Goal: Task Accomplishment & Management: Manage account settings

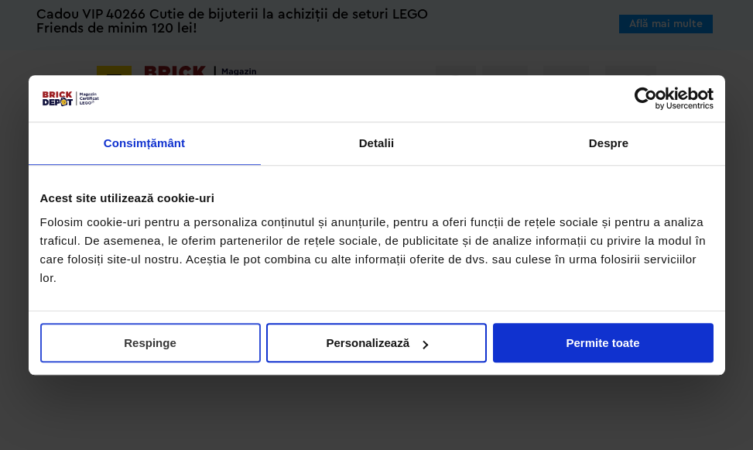
click at [132, 356] on button "Respinge" at bounding box center [150, 342] width 221 height 39
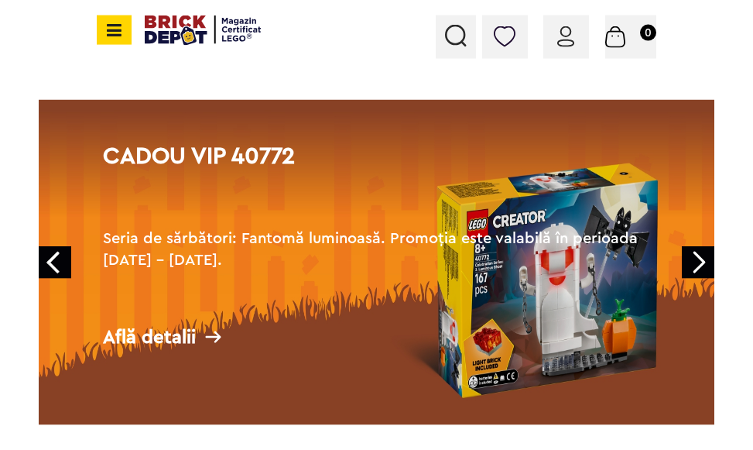
scroll to position [158, 0]
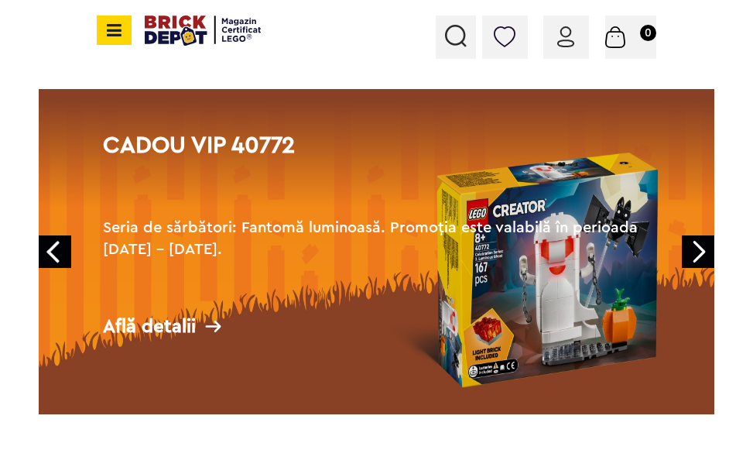
click at [699, 255] on link "Next" at bounding box center [698, 251] width 32 height 32
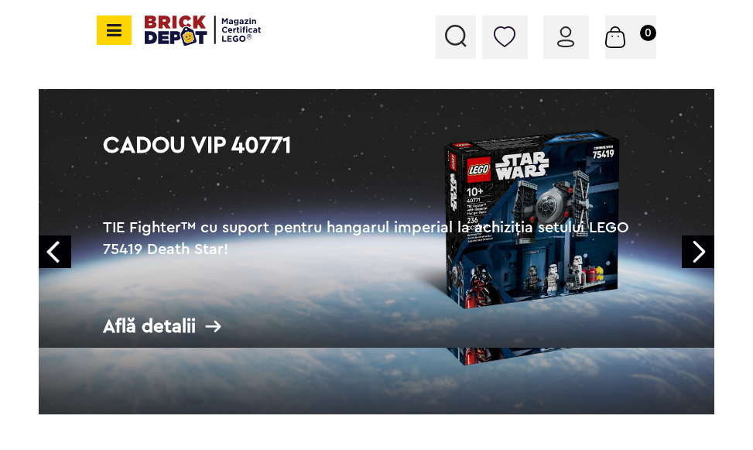
click at [699, 255] on link "Next" at bounding box center [698, 251] width 32 height 32
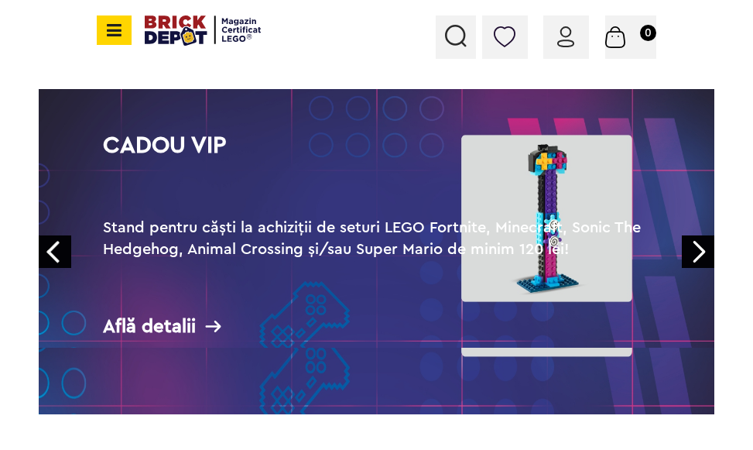
click at [699, 255] on link "Next" at bounding box center [698, 251] width 32 height 32
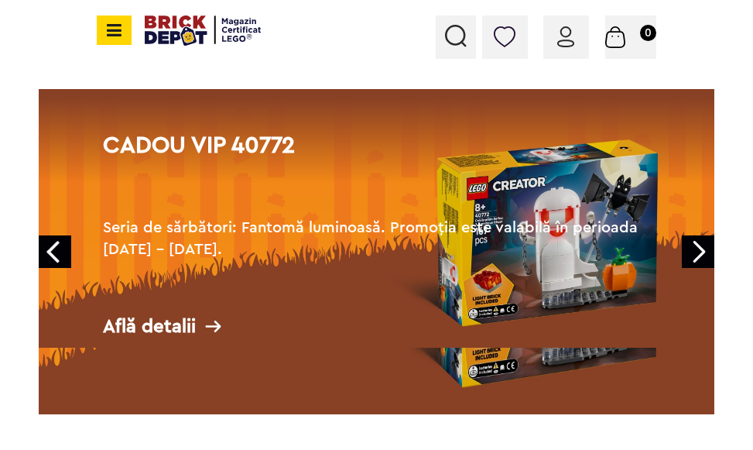
scroll to position [0, 0]
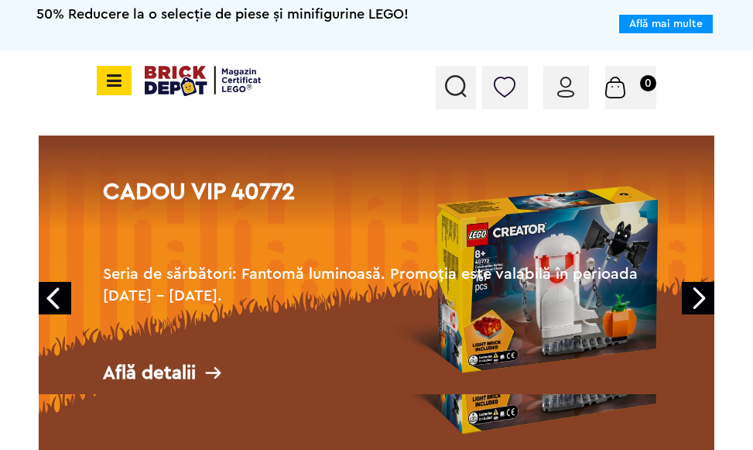
click at [557, 91] on div "Conectare" at bounding box center [566, 87] width 46 height 43
click at [577, 89] on div "Conectare" at bounding box center [566, 87] width 46 height 43
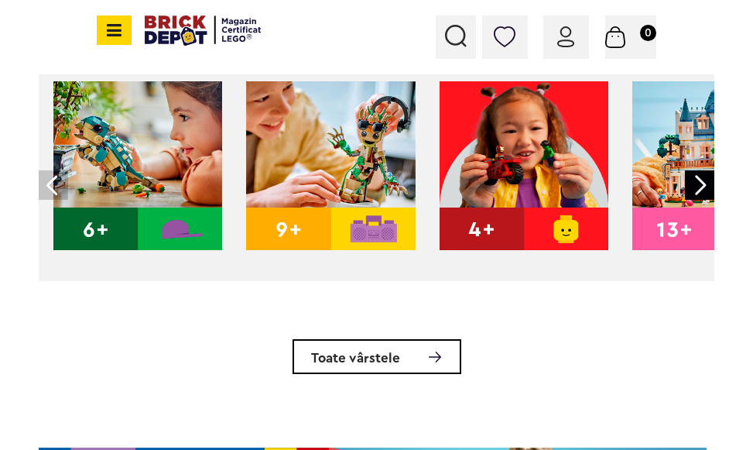
scroll to position [316, 0]
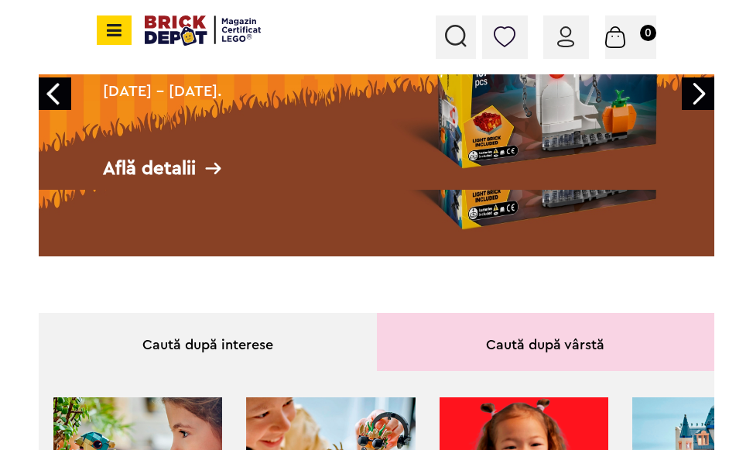
click at [569, 45] on img at bounding box center [565, 36] width 17 height 21
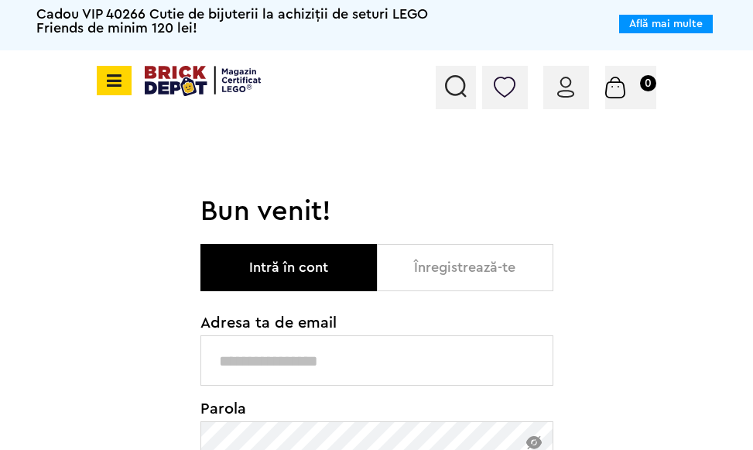
click at [270, 351] on input "text" at bounding box center [376, 360] width 353 height 50
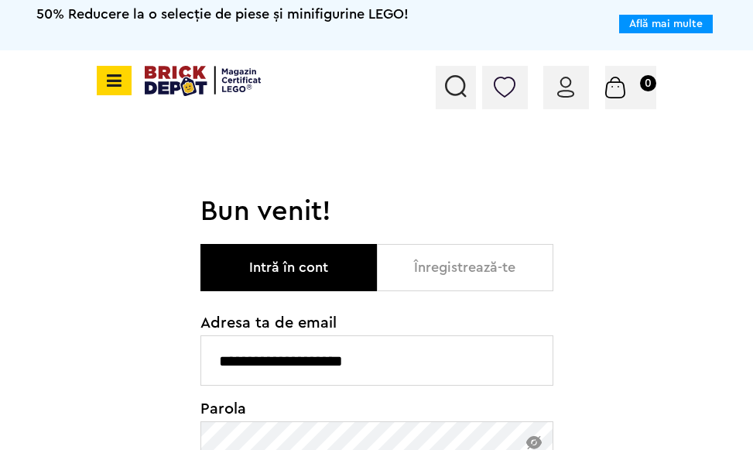
type input "**********"
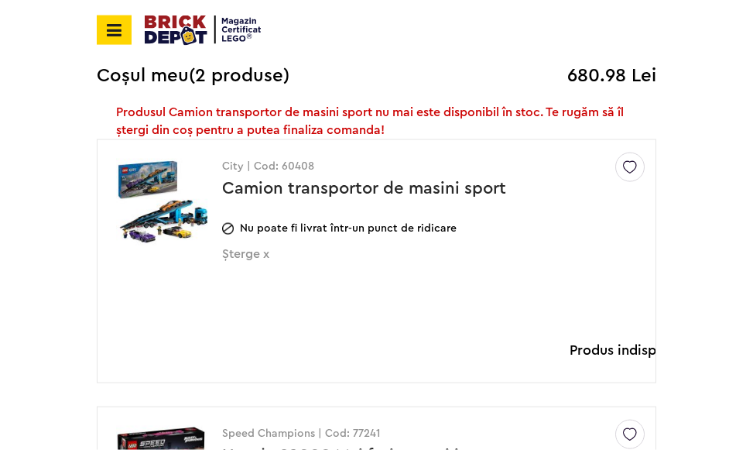
scroll to position [237, 0]
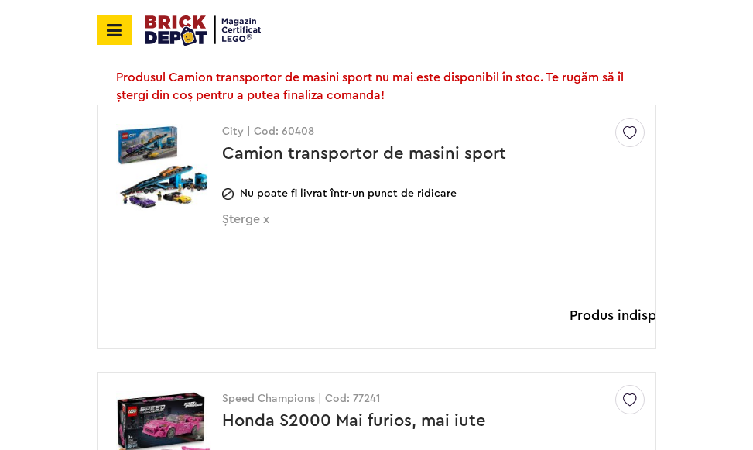
click at [262, 215] on span "Șterge x" at bounding box center [404, 228] width 364 height 32
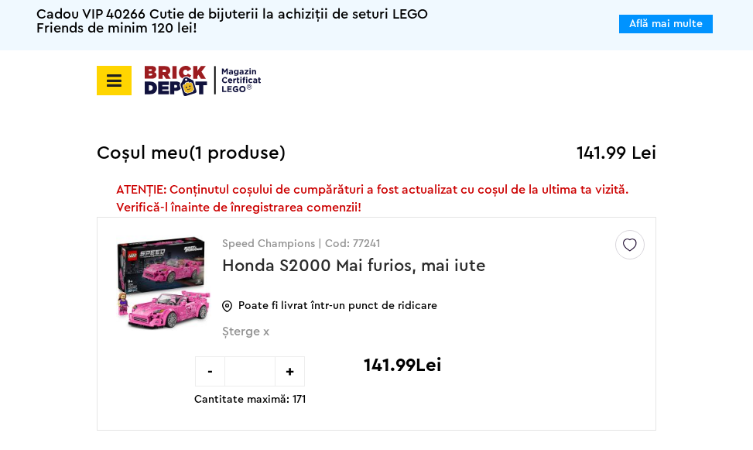
click at [118, 74] on icon at bounding box center [111, 80] width 19 height 17
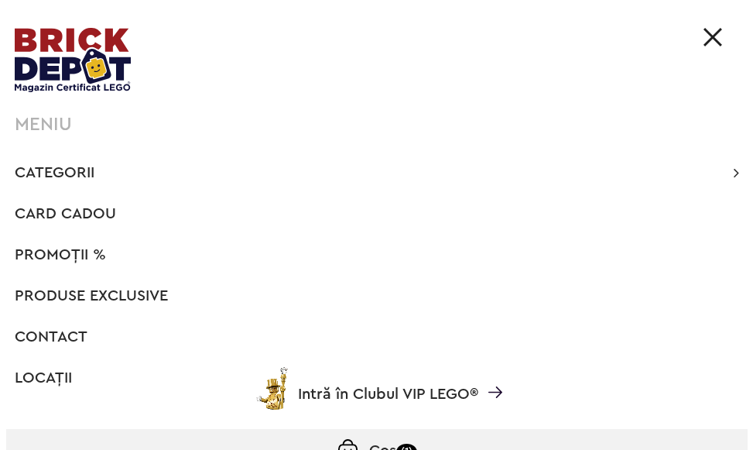
click at [715, 34] on img at bounding box center [712, 37] width 19 height 19
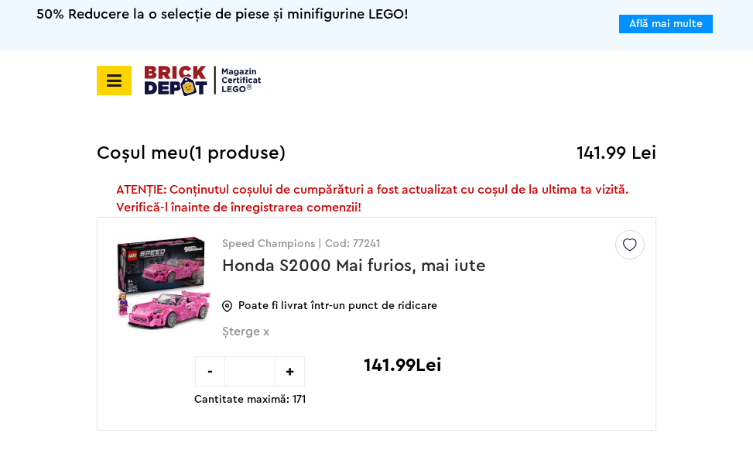
click at [193, 86] on img at bounding box center [203, 81] width 116 height 30
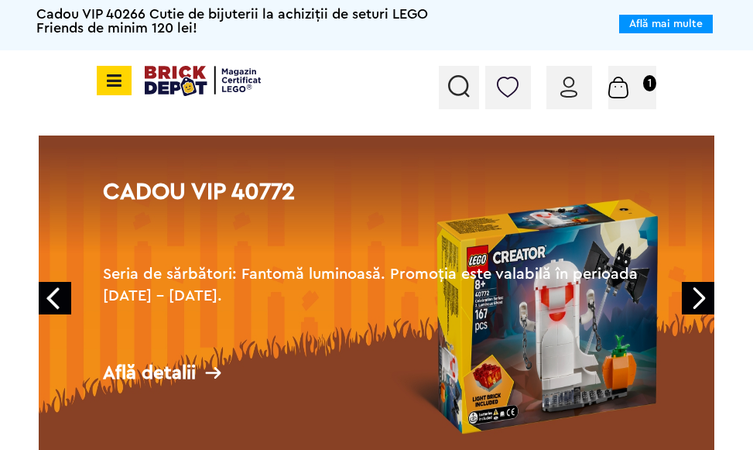
click at [577, 97] on div "Contul meu Contul meu Comenzile mele Date personale Adrese Parolă Listă dorințe…" at bounding box center [569, 87] width 46 height 43
click at [580, 85] on div "Contul meu Contul meu Comenzile mele Date personale Adrese Parolă Listă dorințe…" at bounding box center [569, 87] width 46 height 43
click at [570, 82] on img at bounding box center [568, 87] width 17 height 21
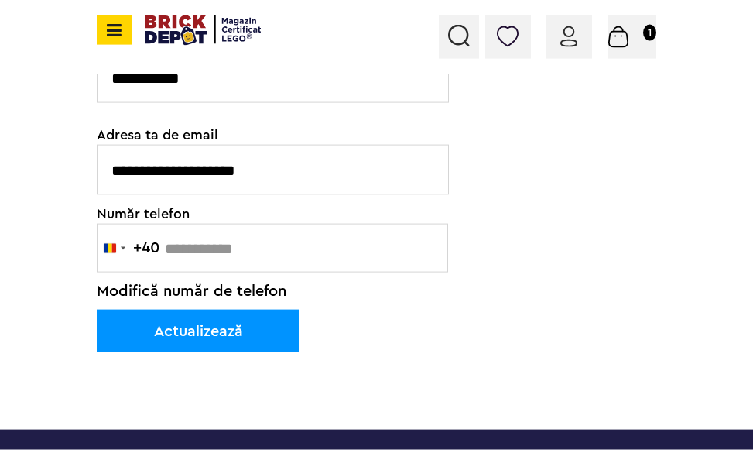
scroll to position [552, 0]
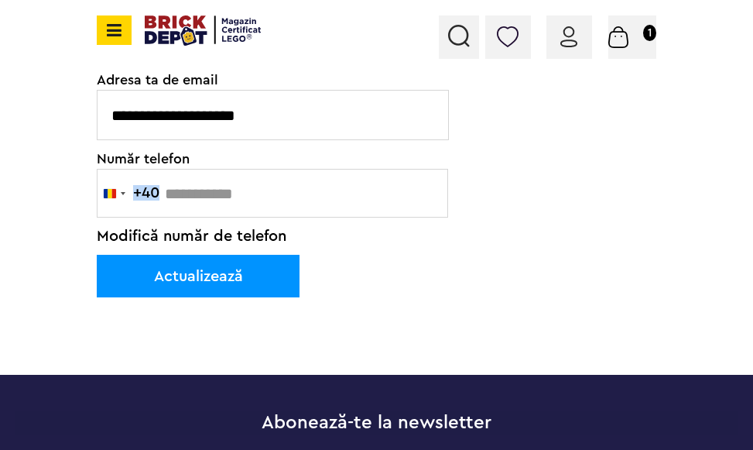
click at [185, 195] on div "**********" at bounding box center [273, 71] width 353 height 345
click at [226, 282] on button "Actualizează" at bounding box center [198, 276] width 203 height 43
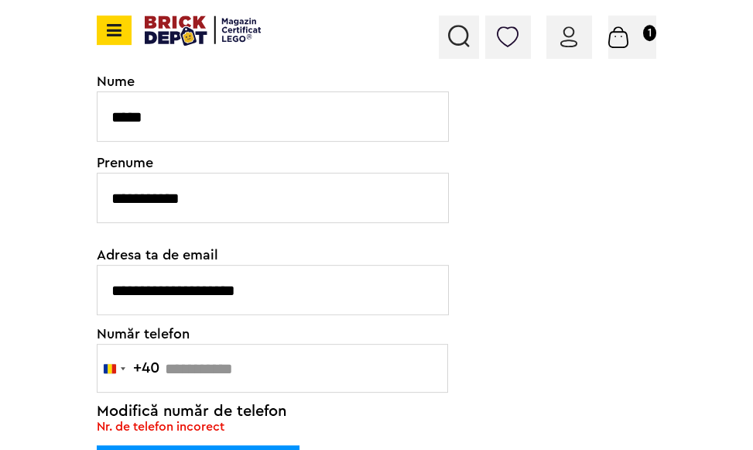
scroll to position [474, 0]
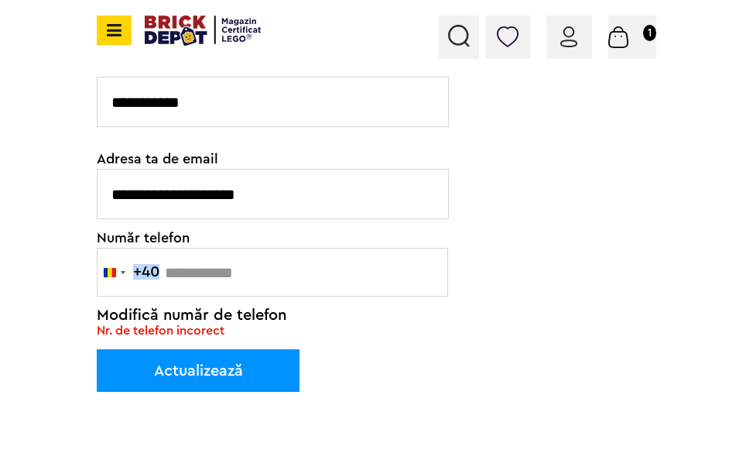
click at [184, 274] on div "**********" at bounding box center [273, 158] width 353 height 361
click at [182, 320] on span "Modifică număr de telefon" at bounding box center [192, 314] width 190 height 15
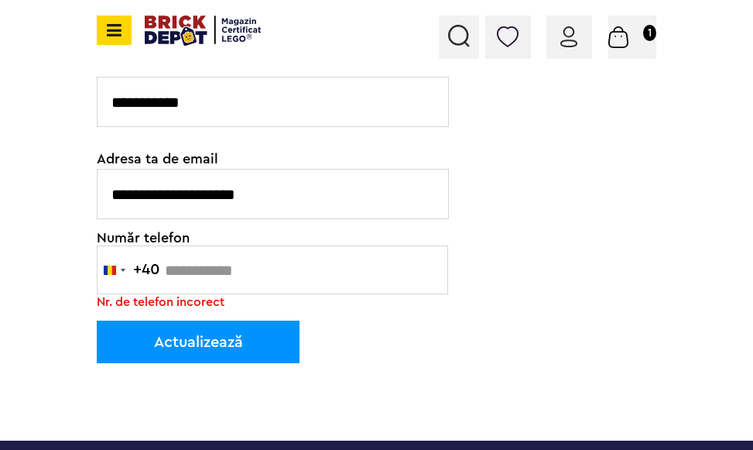
click at [166, 287] on input "text" at bounding box center [272, 269] width 351 height 49
type input "********"
click at [186, 347] on button "Actualizează" at bounding box center [198, 341] width 203 height 43
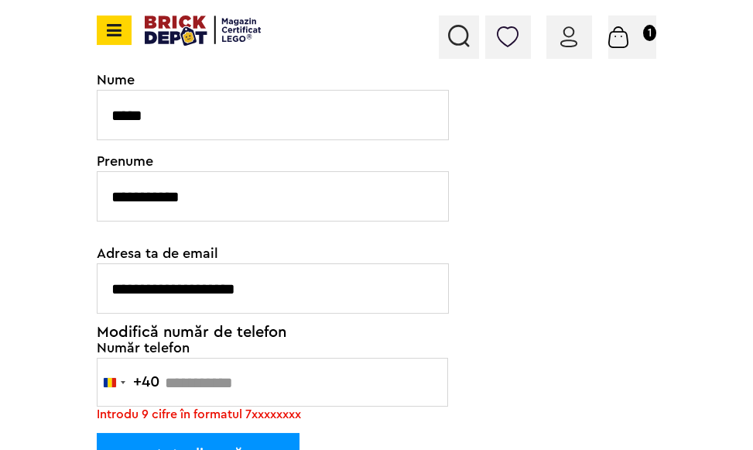
scroll to position [395, 0]
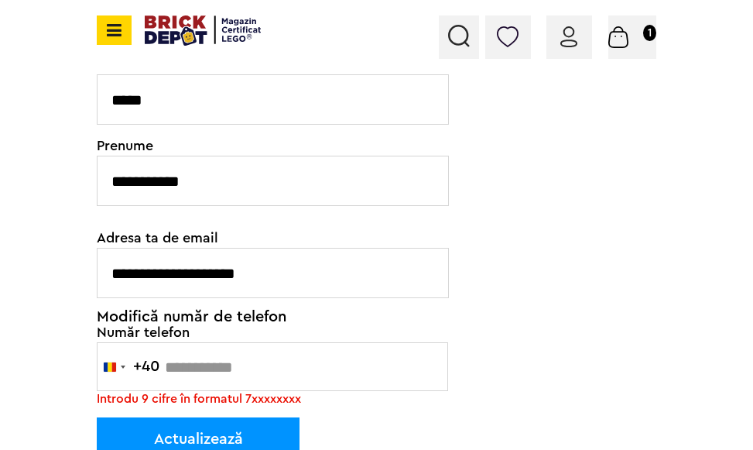
click at [242, 359] on input "text" at bounding box center [272, 366] width 351 height 49
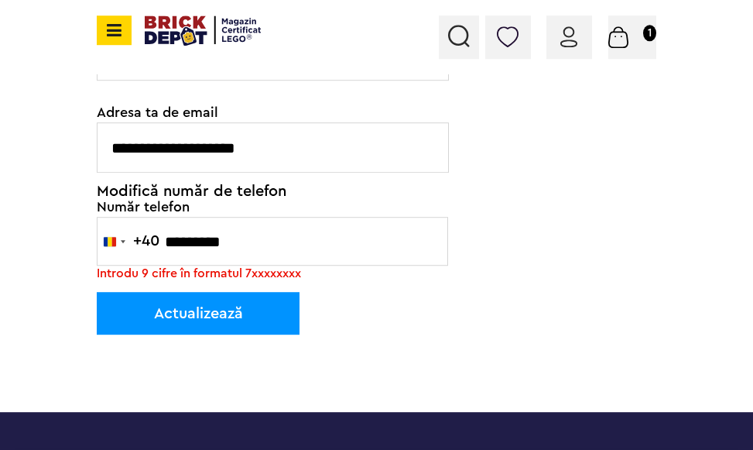
scroll to position [552, 0]
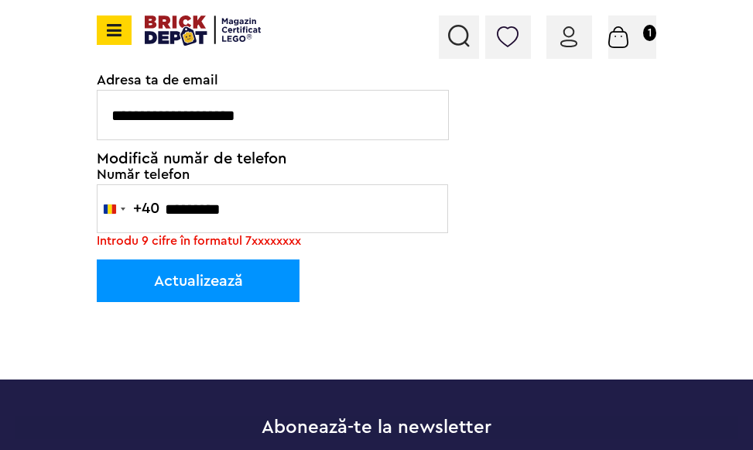
type input "*********"
click at [191, 289] on button "Actualizează" at bounding box center [198, 280] width 203 height 43
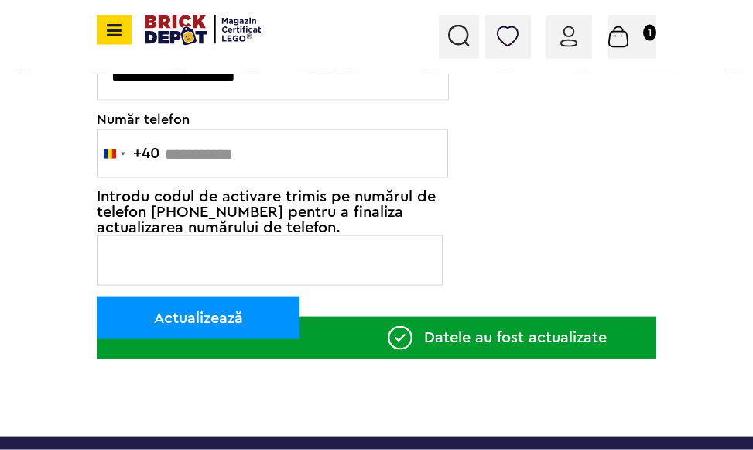
scroll to position [552, 0]
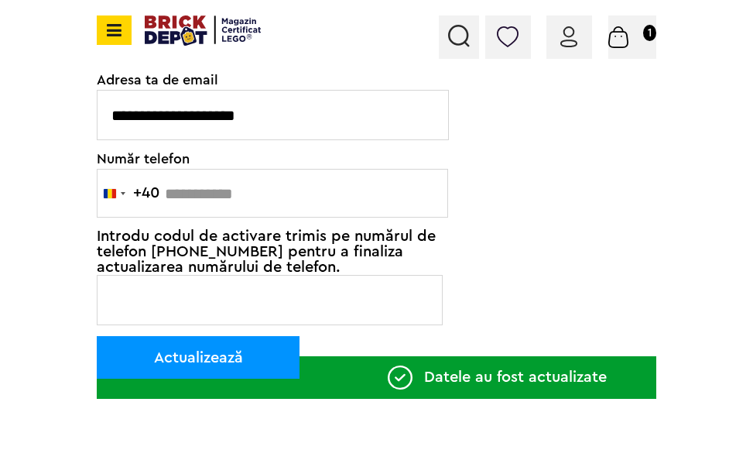
click at [277, 290] on input "Cod de verificare" at bounding box center [270, 300] width 346 height 50
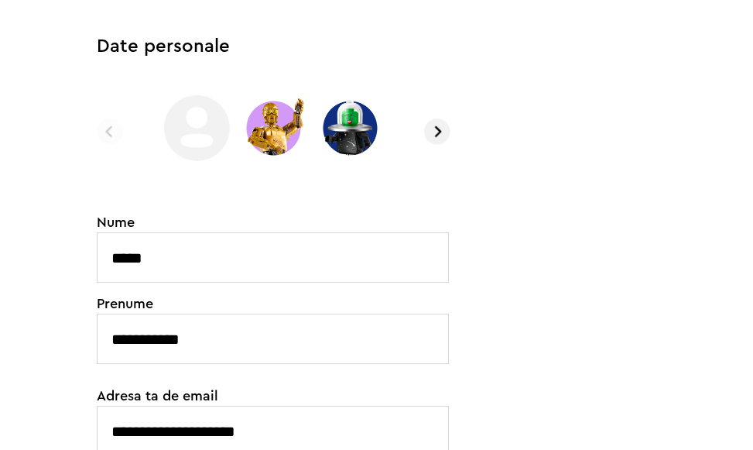
scroll to position [0, 0]
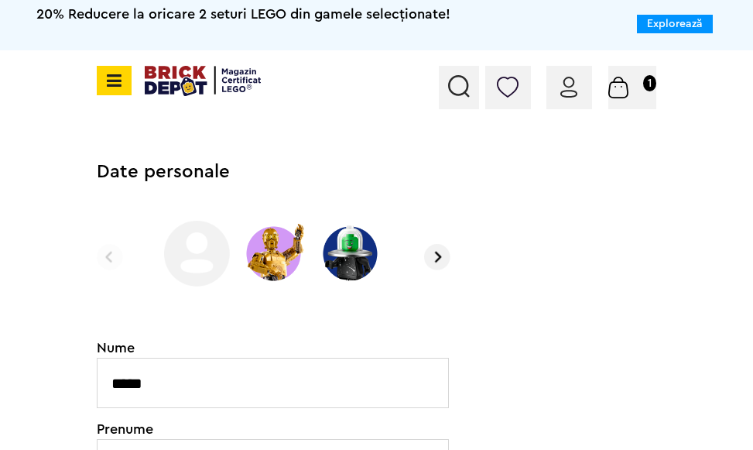
click at [448, 255] on img at bounding box center [437, 257] width 26 height 26
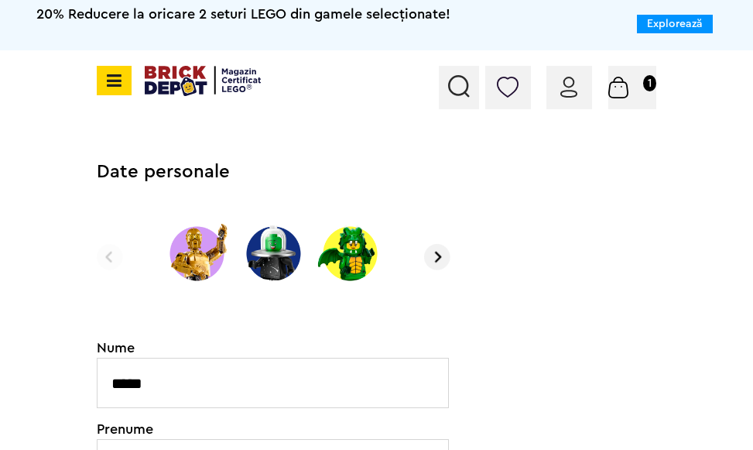
click at [448, 255] on img at bounding box center [437, 257] width 26 height 26
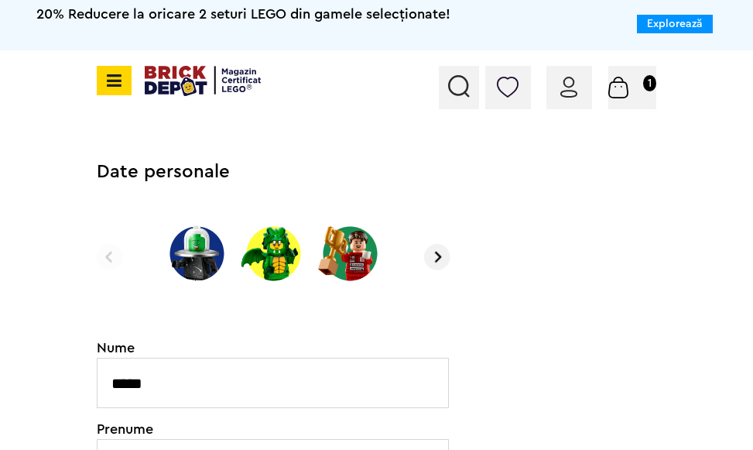
click at [448, 255] on img at bounding box center [437, 257] width 26 height 26
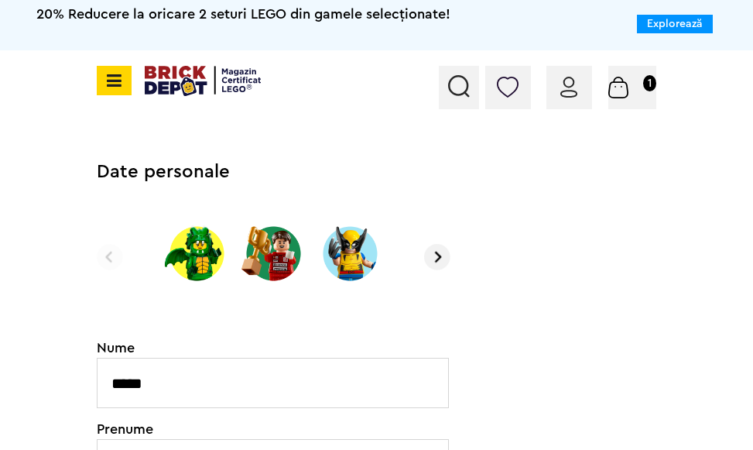
click at [448, 255] on img at bounding box center [437, 257] width 26 height 26
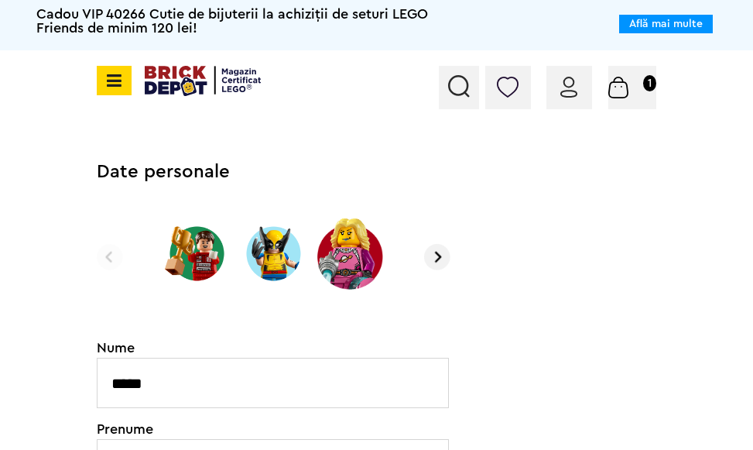
click at [573, 84] on img at bounding box center [568, 87] width 17 height 21
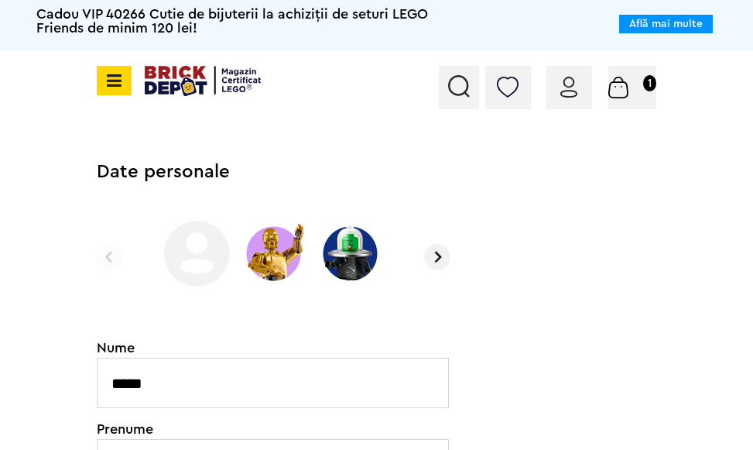
click at [115, 81] on icon at bounding box center [111, 80] width 19 height 17
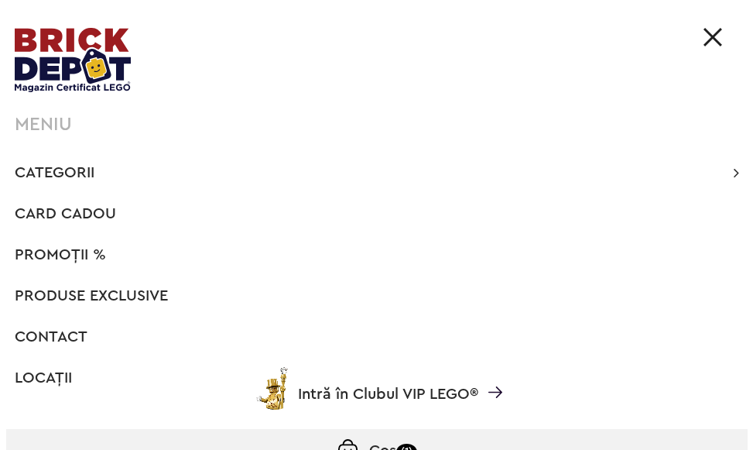
click at [714, 42] on img at bounding box center [712, 37] width 19 height 19
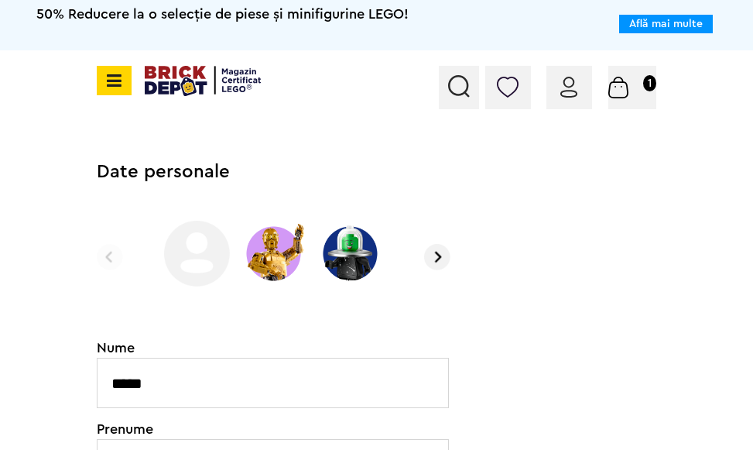
click at [518, 87] on img at bounding box center [508, 87] width 22 height 21
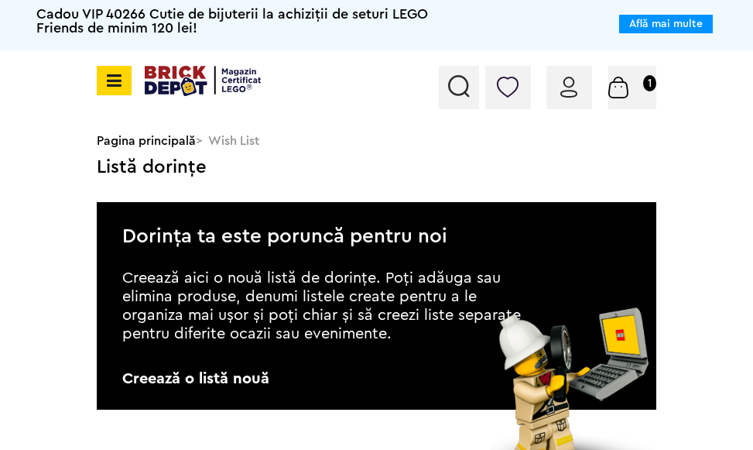
click at [581, 101] on div "Contul meu Contul meu Comenzile mele Date personale Adrese Parolă Listă dorințe…" at bounding box center [569, 87] width 46 height 43
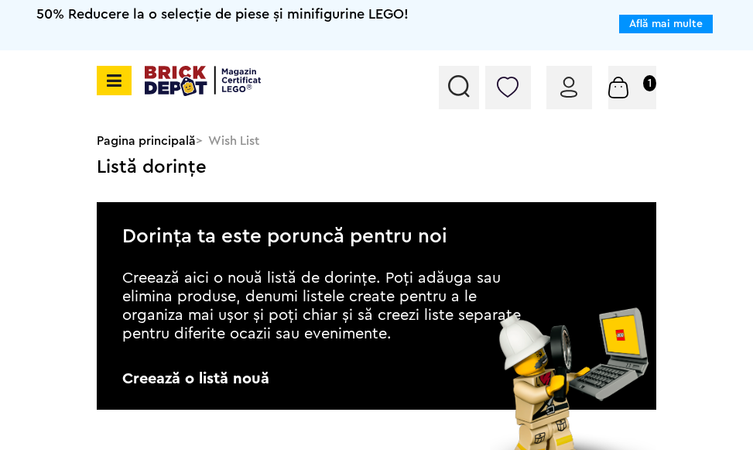
click at [566, 87] on img at bounding box center [568, 87] width 17 height 21
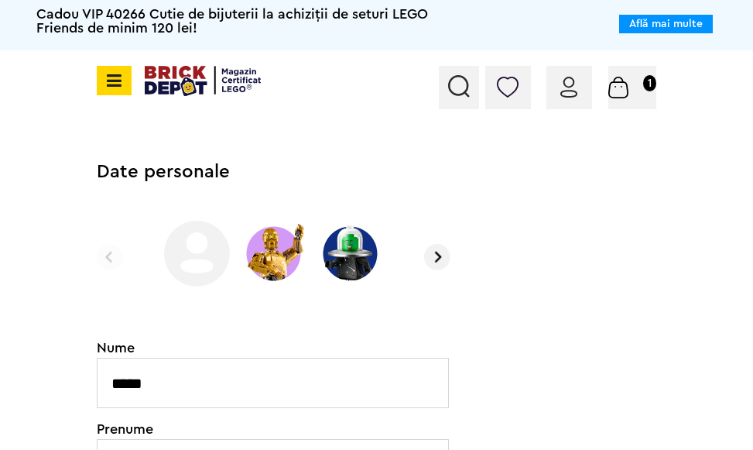
click at [623, 96] on img at bounding box center [618, 88] width 20 height 22
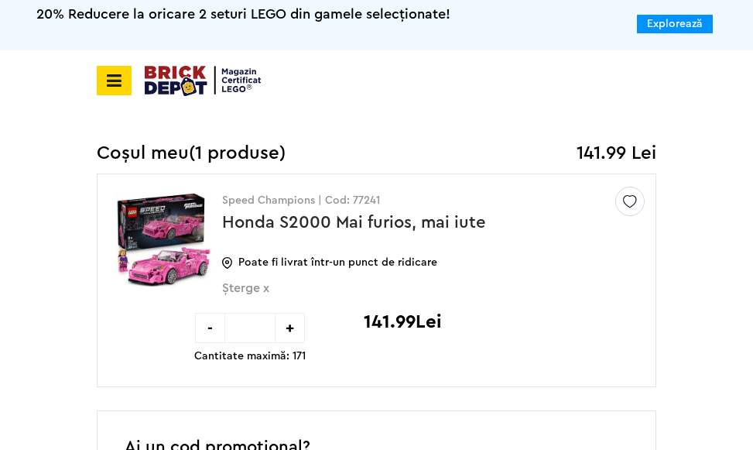
click at [121, 77] on icon at bounding box center [111, 80] width 19 height 17
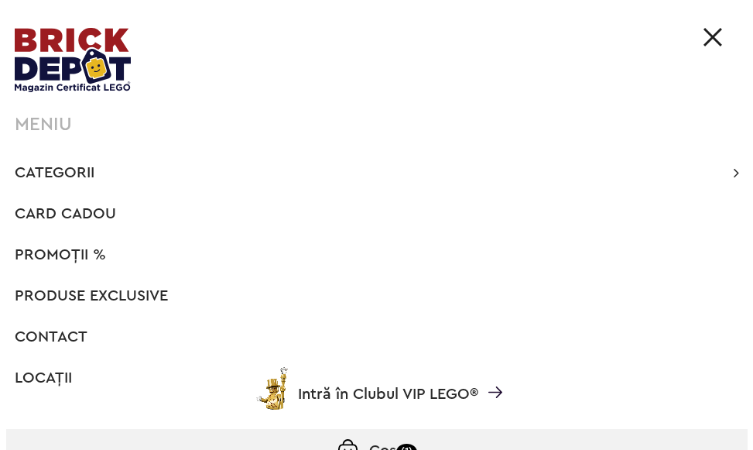
click at [388, 386] on span "Intră în Clubul VIP LEGO®" at bounding box center [388, 393] width 180 height 15
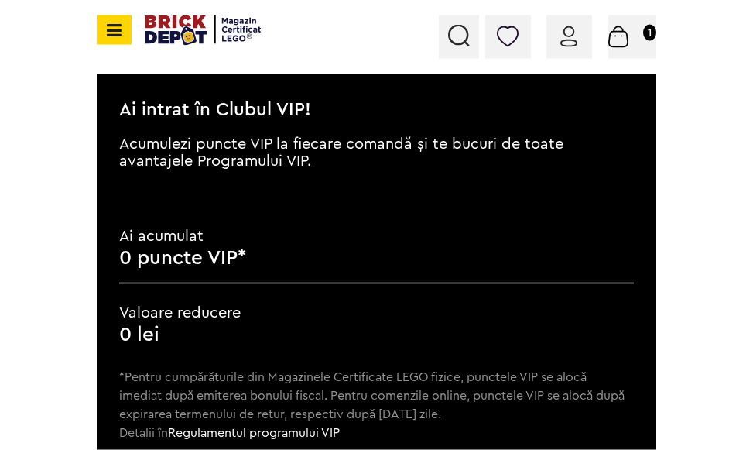
scroll to position [158, 0]
